Goal: Information Seeking & Learning: Learn about a topic

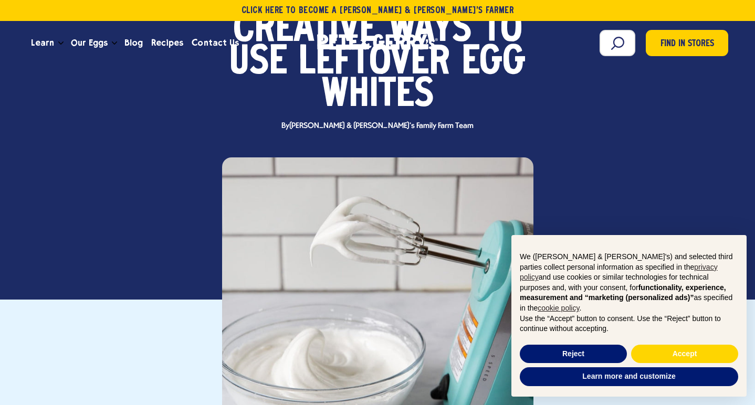
scroll to position [136, 0]
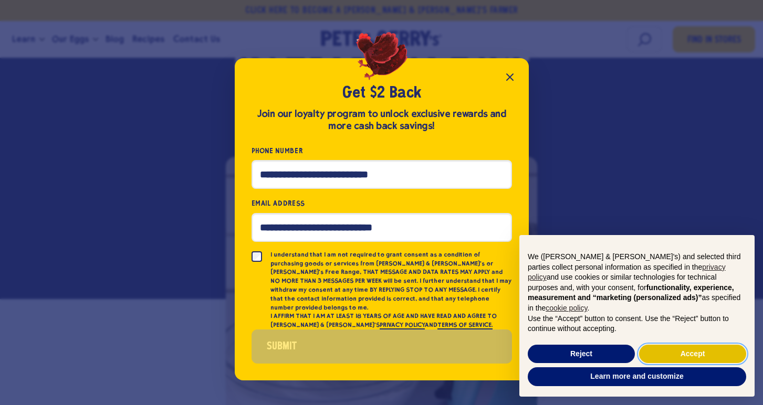
click at [709, 351] on button "Accept" at bounding box center [692, 354] width 107 height 19
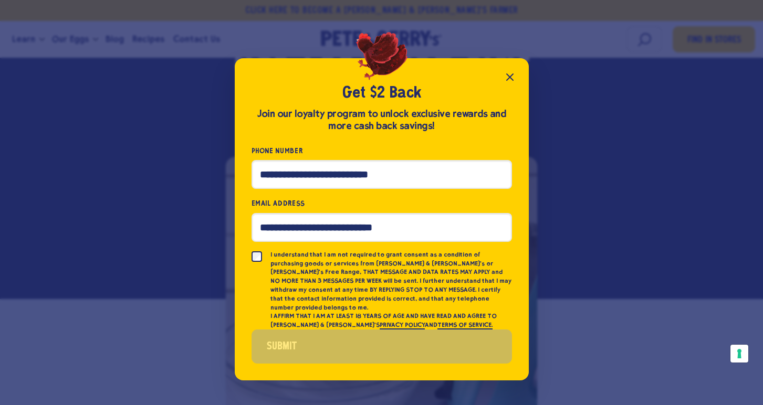
click at [511, 78] on icon "Close popup" at bounding box center [509, 77] width 13 height 13
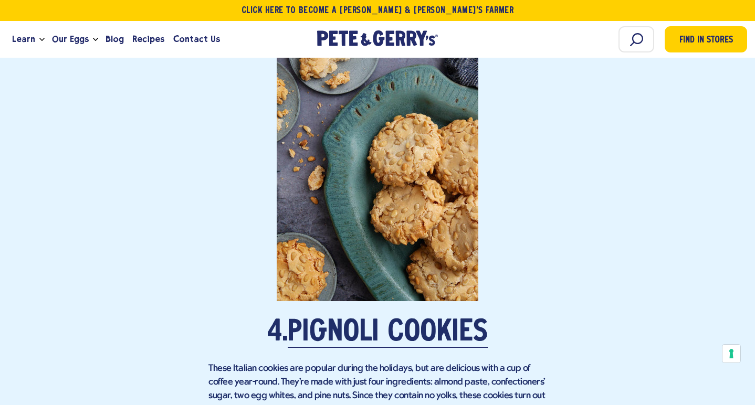
scroll to position [1786, 0]
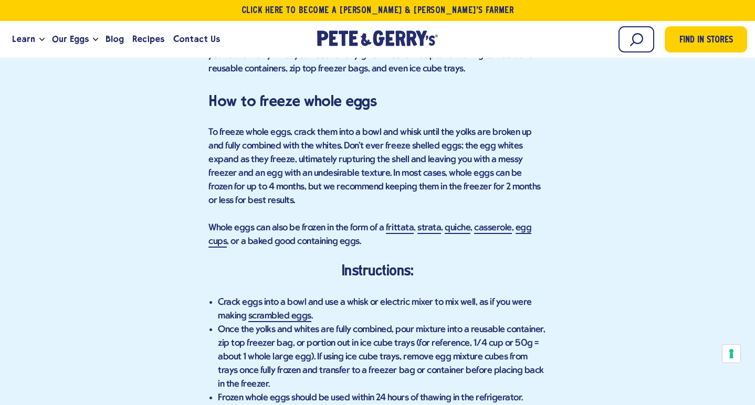
scroll to position [804, 0]
